Goal: Check status

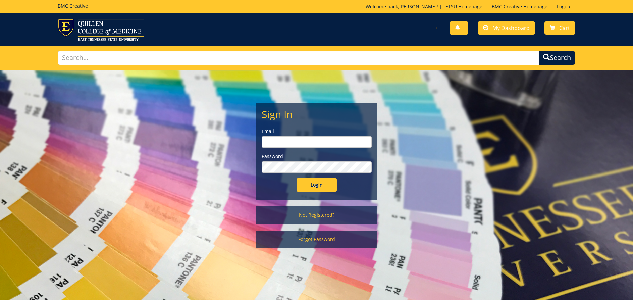
click at [333, 143] on input "email" at bounding box center [317, 141] width 110 height 11
type input "[EMAIL_ADDRESS][DOMAIN_NAME]"
click at [297, 178] on input "Login" at bounding box center [317, 184] width 40 height 13
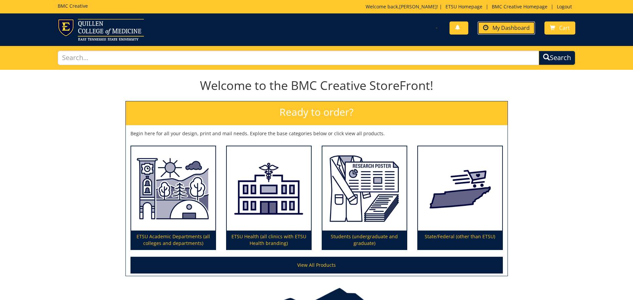
click at [508, 29] on span "My Dashboard" at bounding box center [511, 27] width 37 height 7
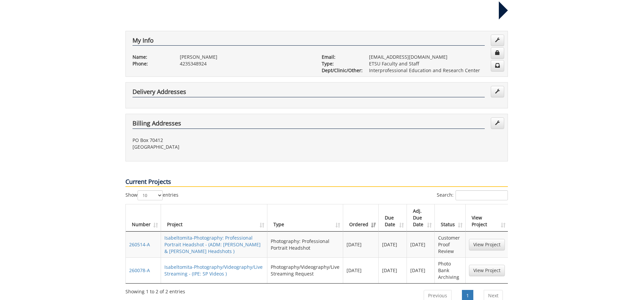
scroll to position [134, 0]
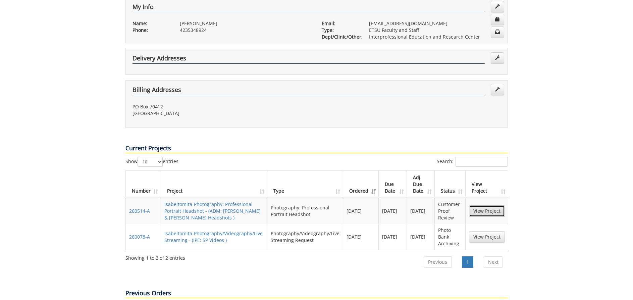
click at [484, 205] on link "View Project" at bounding box center [487, 210] width 36 height 11
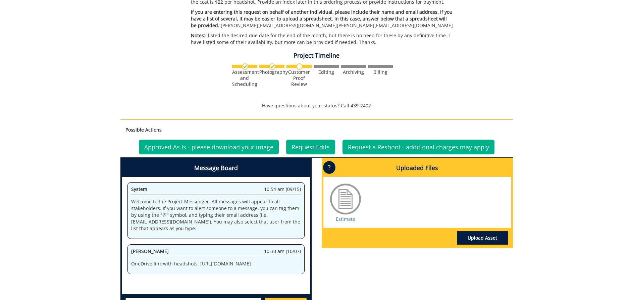
scroll to position [268, 0]
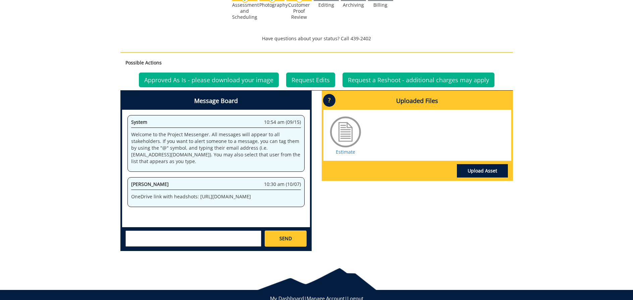
drag, startPoint x: 161, startPoint y: 199, endPoint x: 132, endPoint y: 191, distance: 30.4
click at [132, 193] on p "OneDrive link with headshots: [URL][DOMAIN_NAME]" at bounding box center [216, 196] width 170 height 7
click at [190, 196] on p "OneDrive link with headshots: [URL][DOMAIN_NAME]" at bounding box center [216, 196] width 170 height 7
drag, startPoint x: 163, startPoint y: 198, endPoint x: 198, endPoint y: 182, distance: 38.3
click at [198, 182] on div "Jeremiah Gouge 10:30 am (10/07) OneDrive link with headshots: https://etsu365-m…" at bounding box center [216, 192] width 177 height 30
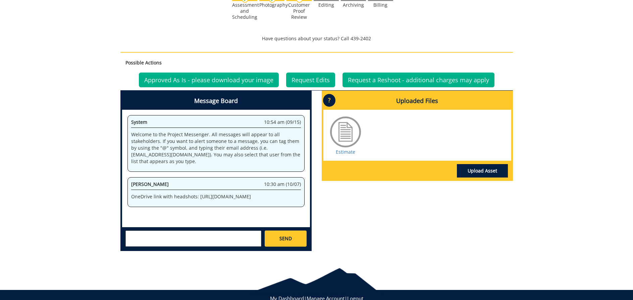
copy p "https://etsu365-my.sharepoint.com/:f:/g/personal/carrollmo_etsu_edu/EvyJsHyFXed…"
click at [124, 164] on div "System 10:54 am (09/15) Welcome to the Project Messenger. All messages will app…" at bounding box center [216, 168] width 188 height 117
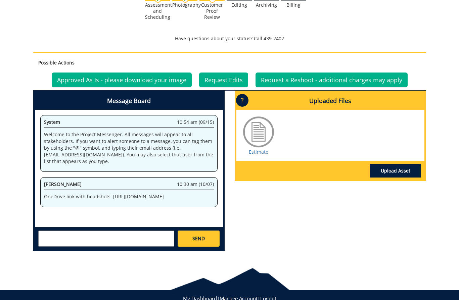
scroll to position [235, 0]
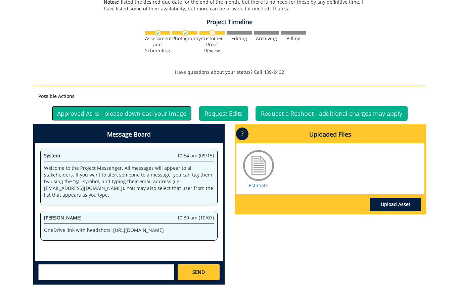
click at [124, 108] on link "Approved As Is - please download your image" at bounding box center [122, 113] width 140 height 15
